Goal: Navigation & Orientation: Understand site structure

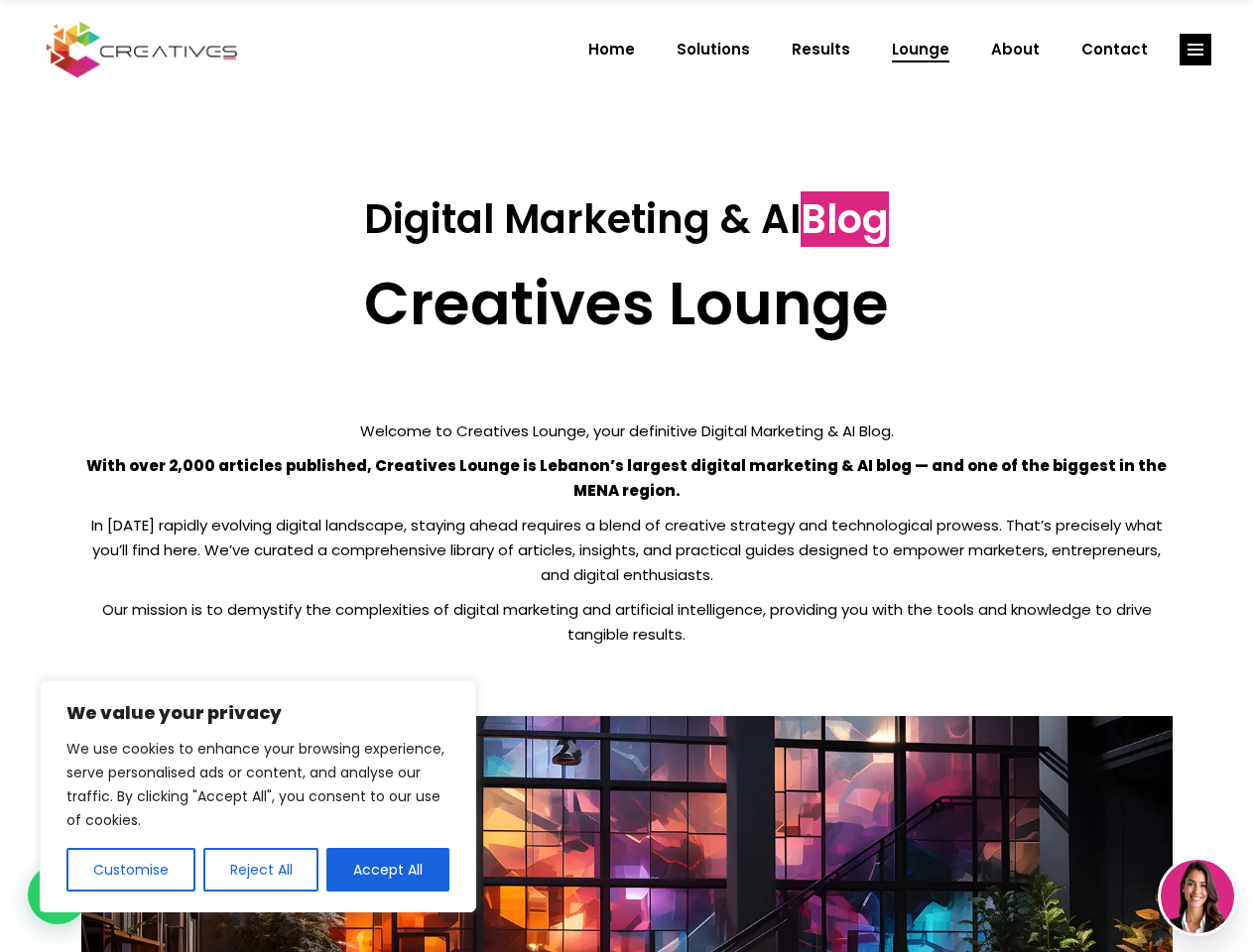
click at [626, 476] on p "With over 2,000 articles published, Creatives Lounge is Lebanon’s largest digit…" at bounding box center [627, 478] width 1091 height 50
click at [130, 870] on button "Customise" at bounding box center [131, 870] width 129 height 44
click at [0, 0] on div at bounding box center [0, 0] width 0 height 0
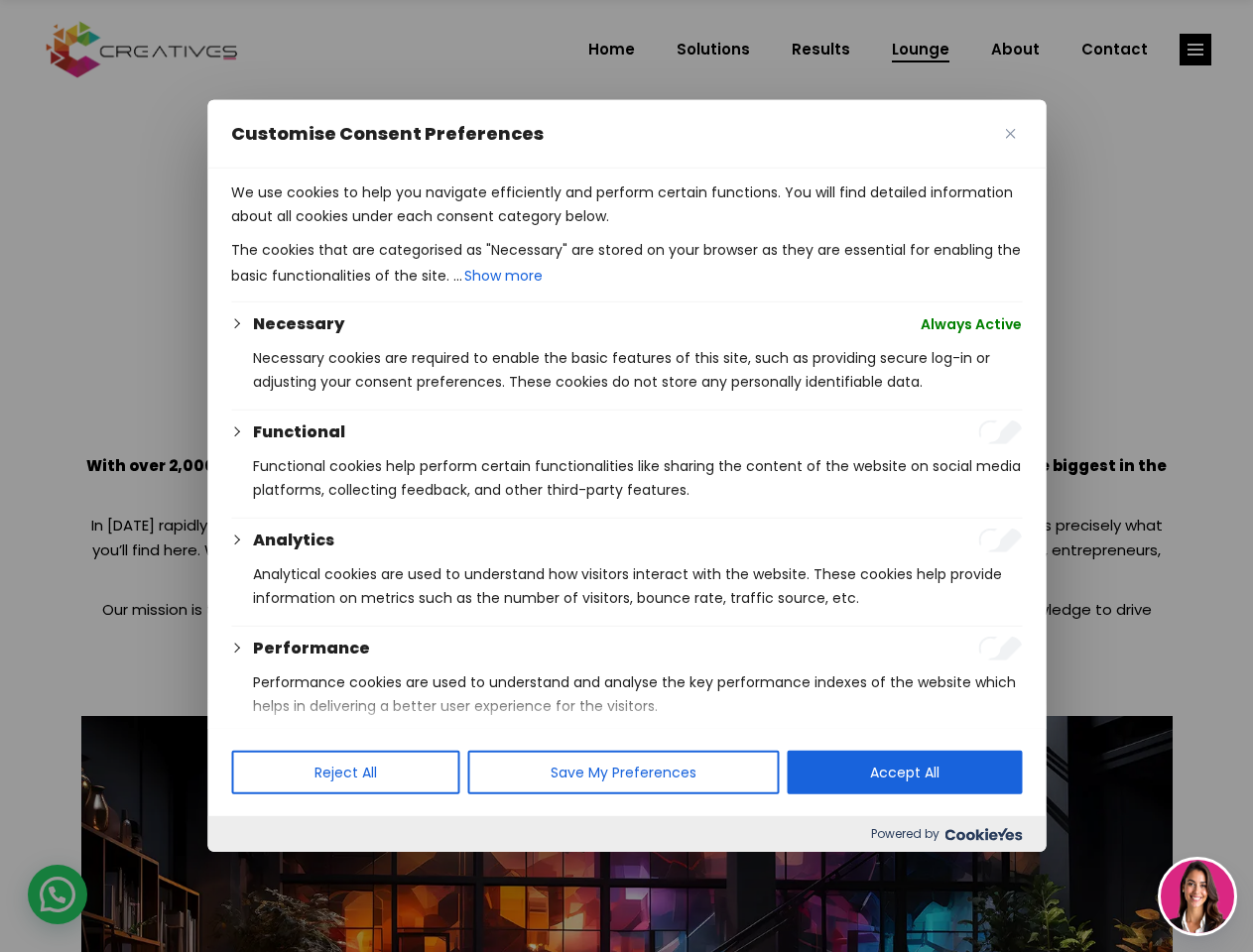
click at [388, 228] on p "We use cookies to help you navigate efficiently and perform certain functions. …" at bounding box center [626, 204] width 790 height 48
click at [1195, 50] on div at bounding box center [626, 476] width 1253 height 952
click at [1197, 896] on img at bounding box center [1197, 897] width 74 height 74
